Goal: Submit feedback/report problem

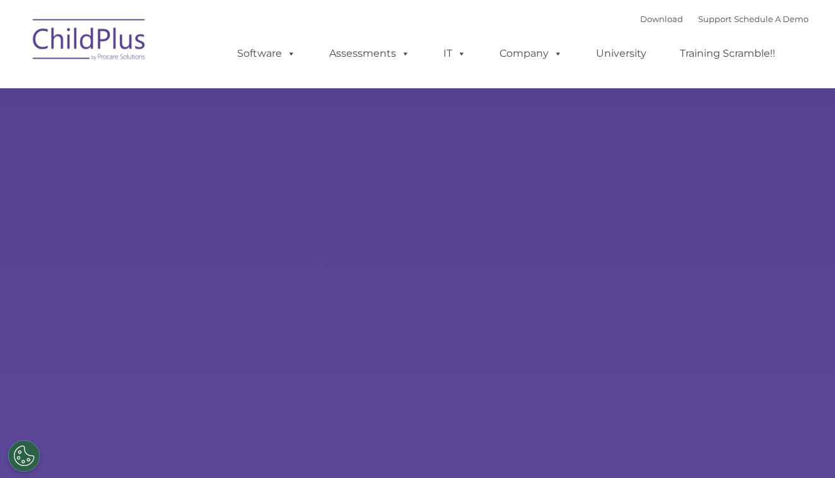
select select "MEDIUM"
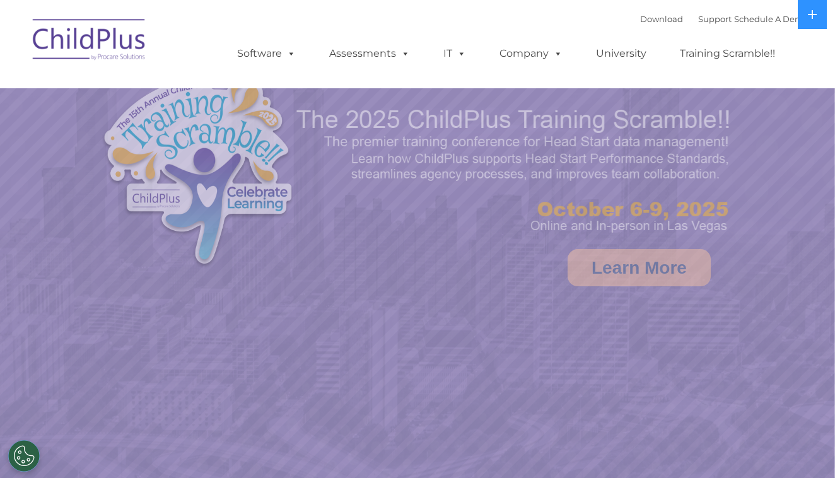
select select "MEDIUM"
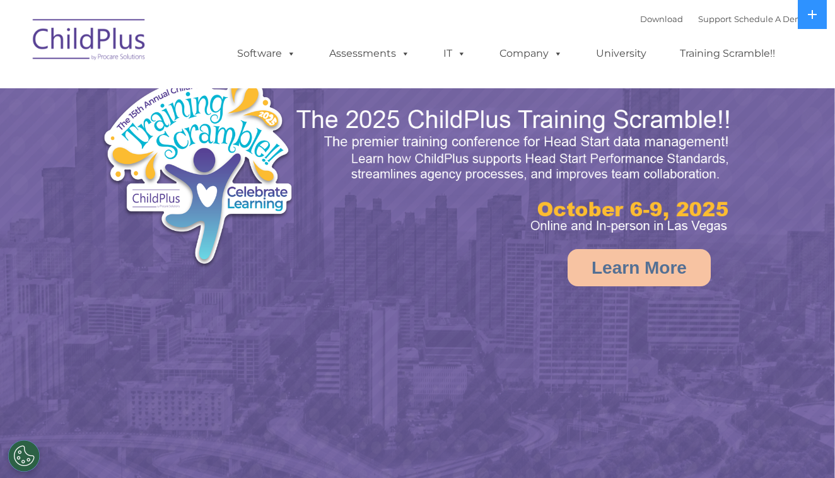
select select "MEDIUM"
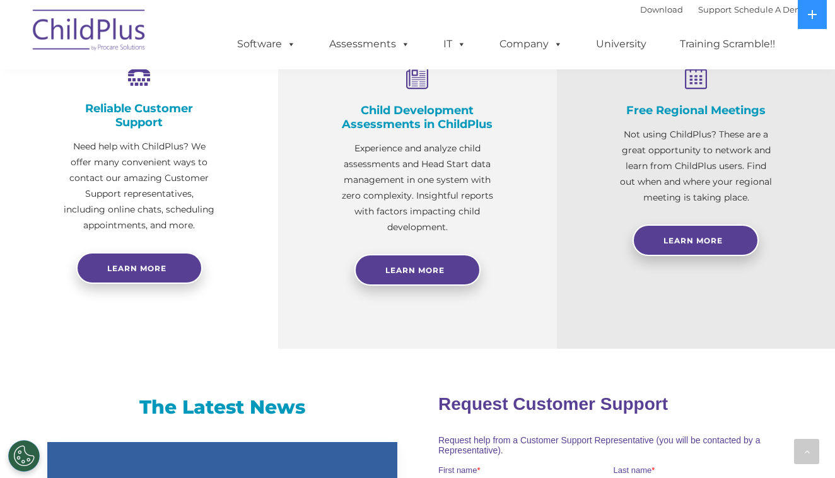
scroll to position [502, 0]
